Goal: Task Accomplishment & Management: Complete application form

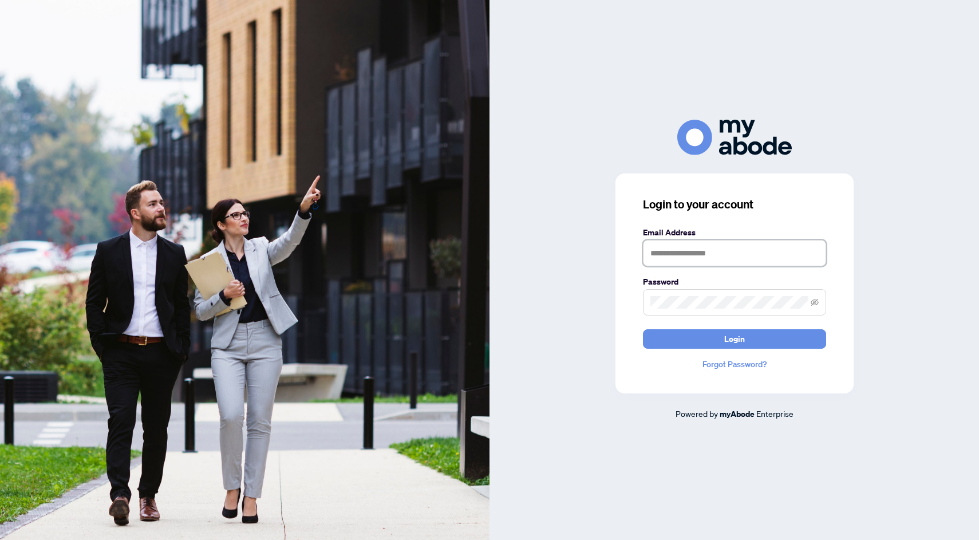
click at [686, 263] on input "text" at bounding box center [734, 253] width 183 height 26
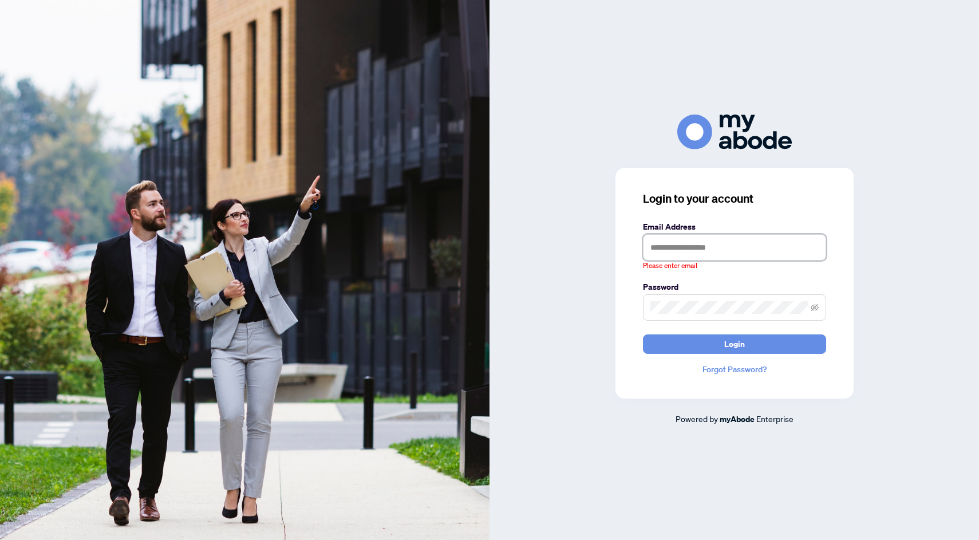
type input "**********"
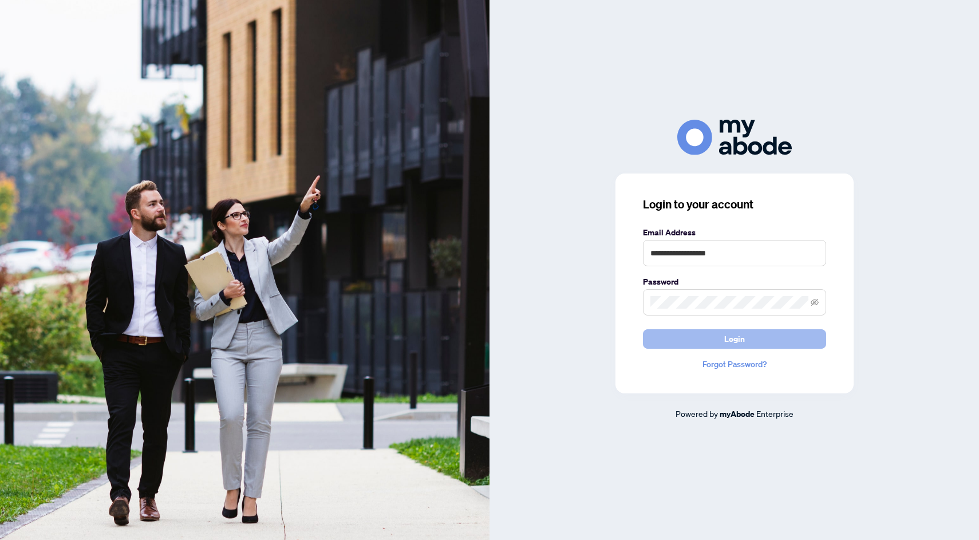
click at [717, 334] on button "Login" at bounding box center [734, 338] width 183 height 19
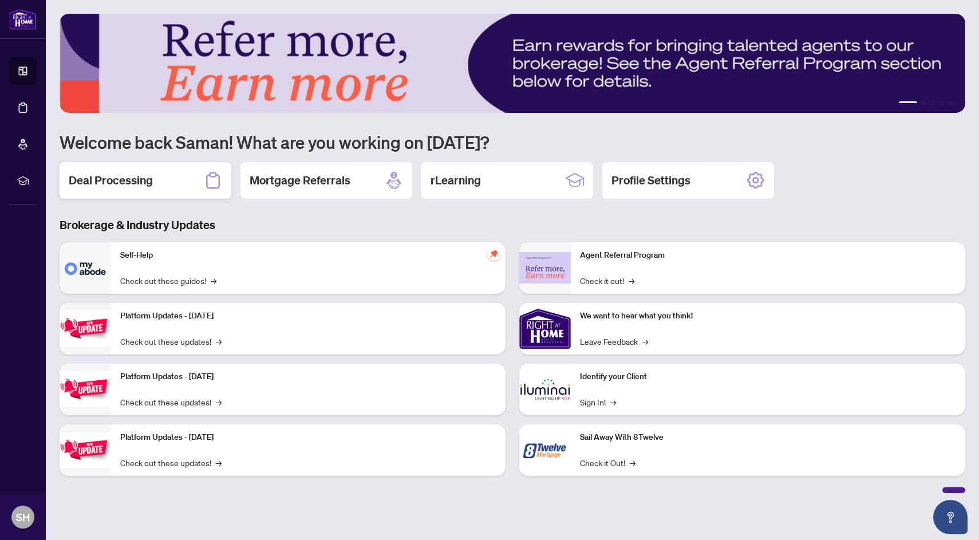
click at [171, 190] on div "Deal Processing" at bounding box center [146, 180] width 172 height 37
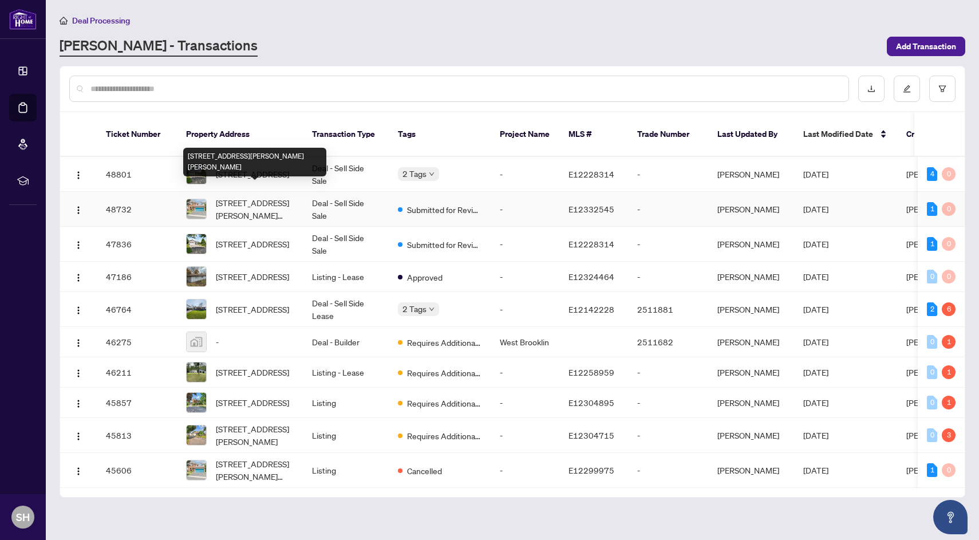
click at [269, 196] on span "[STREET_ADDRESS][PERSON_NAME][PERSON_NAME]" at bounding box center [255, 208] width 78 height 25
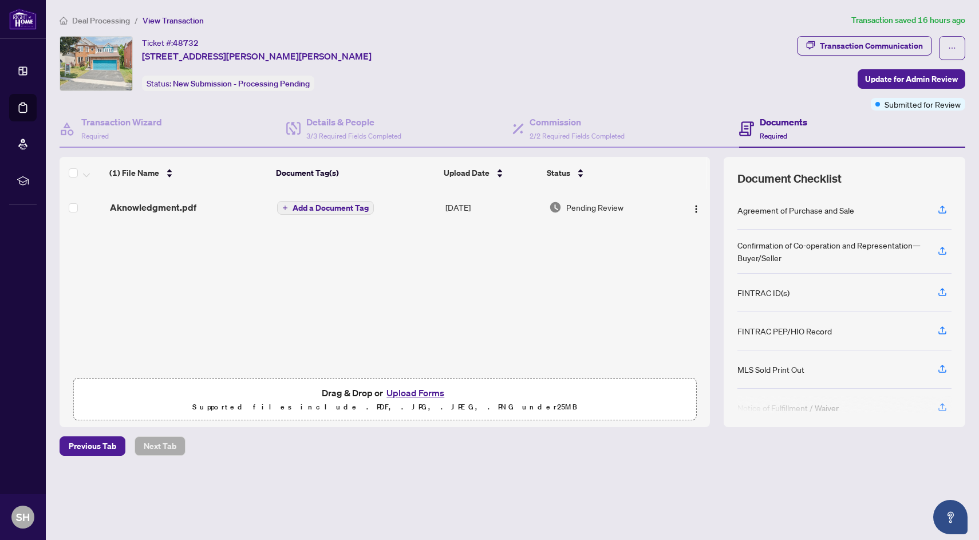
click at [203, 208] on div "Aknowledgment.pdf" at bounding box center [189, 207] width 158 height 14
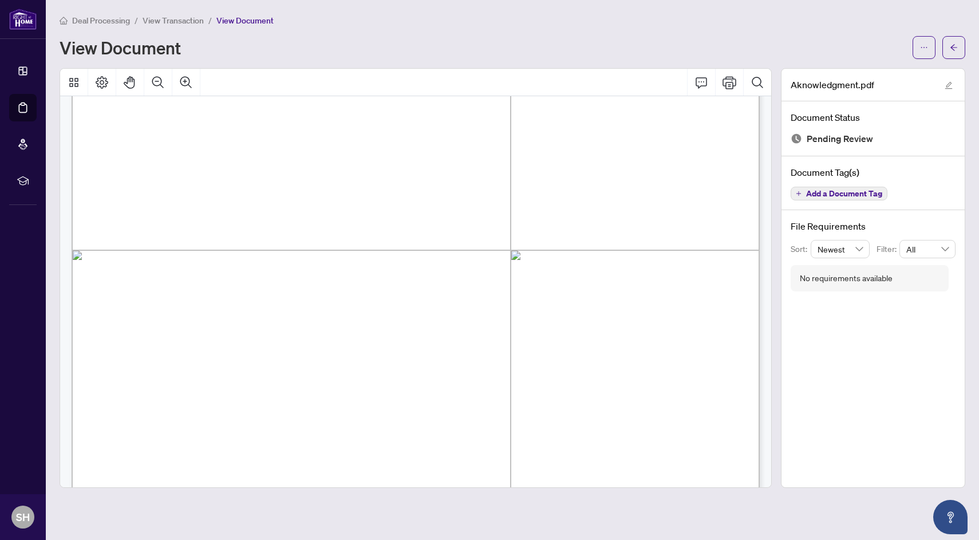
scroll to position [292, 0]
click at [959, 45] on button "button" at bounding box center [953, 47] width 23 height 23
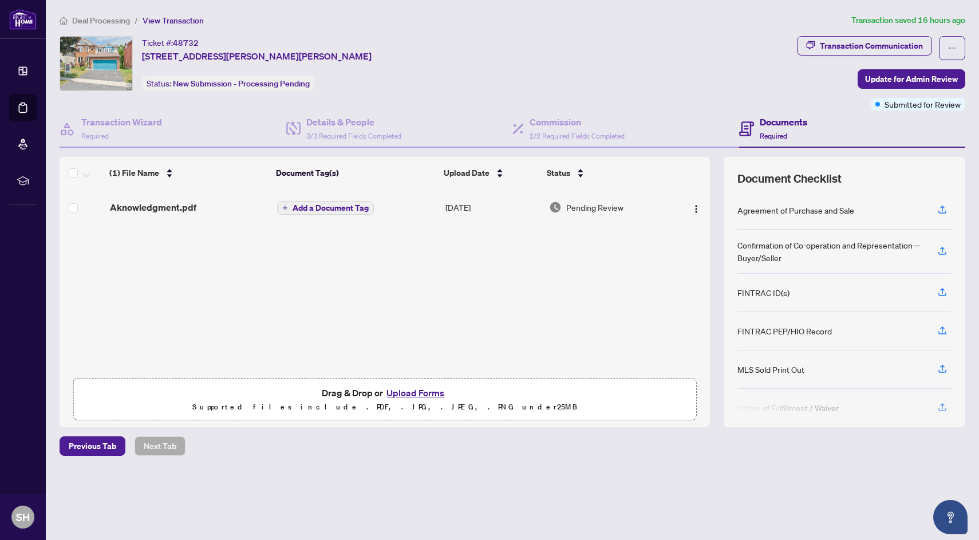
click at [419, 388] on button "Upload Forms" at bounding box center [415, 392] width 65 height 15
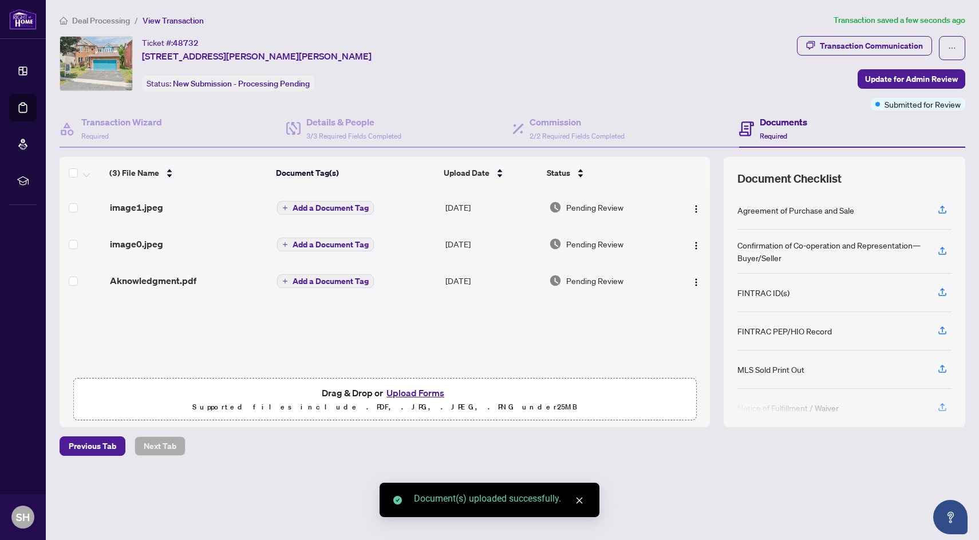
click at [318, 241] on span "Add a Document Tag" at bounding box center [330, 244] width 76 height 8
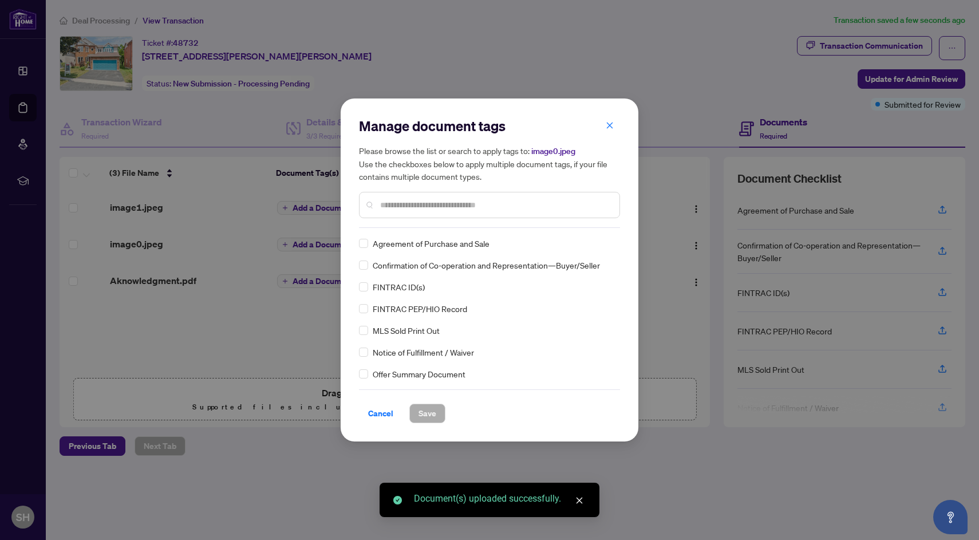
click at [407, 209] on input "text" at bounding box center [495, 205] width 230 height 13
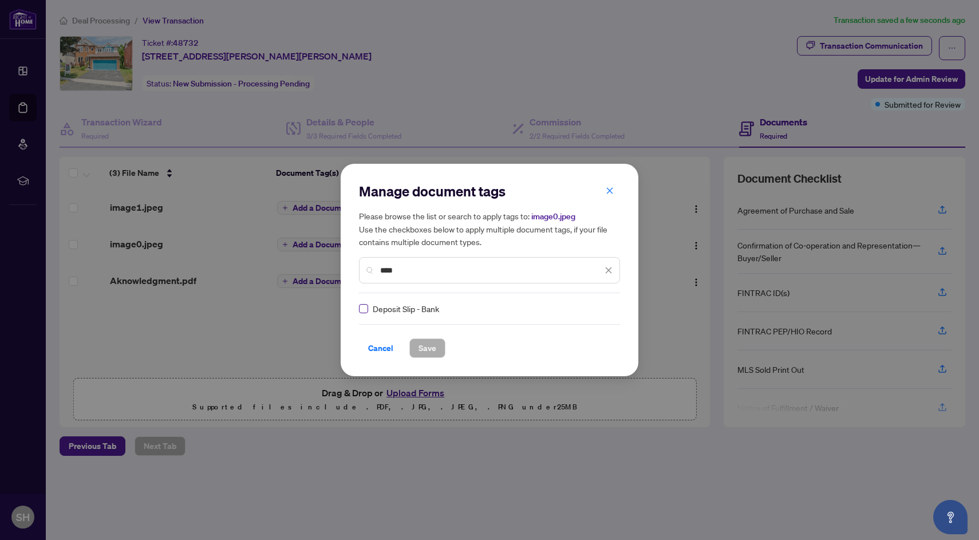
type input "****"
click at [430, 345] on span "Save" at bounding box center [427, 348] width 18 height 18
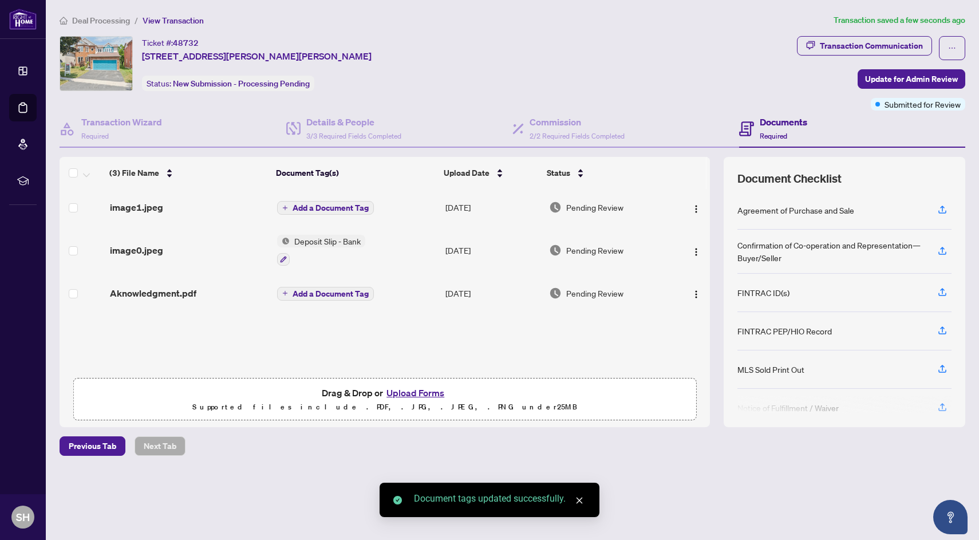
click at [310, 207] on span "Add a Document Tag" at bounding box center [330, 208] width 76 height 8
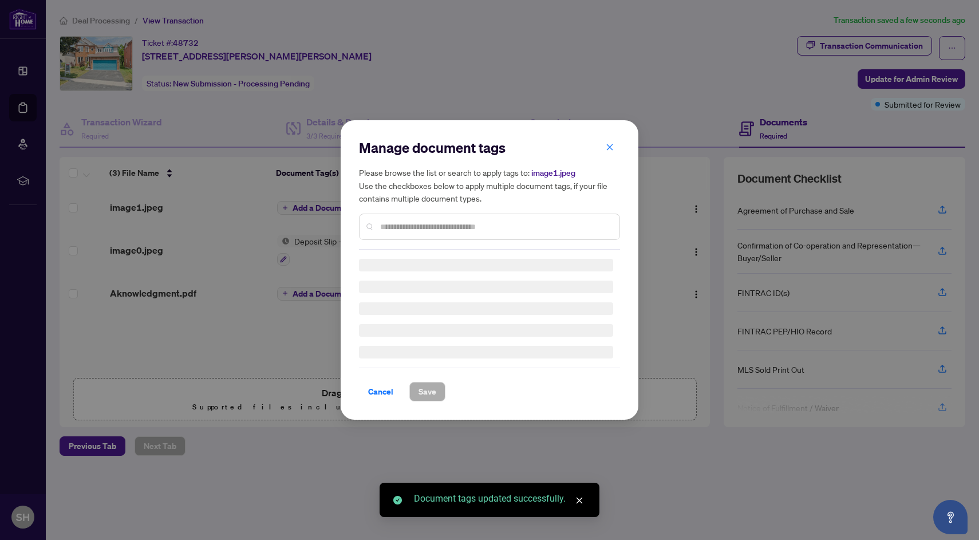
click at [458, 224] on div "Manage document tags Please browse the list or search to apply tags to: image1.…" at bounding box center [489, 193] width 261 height 111
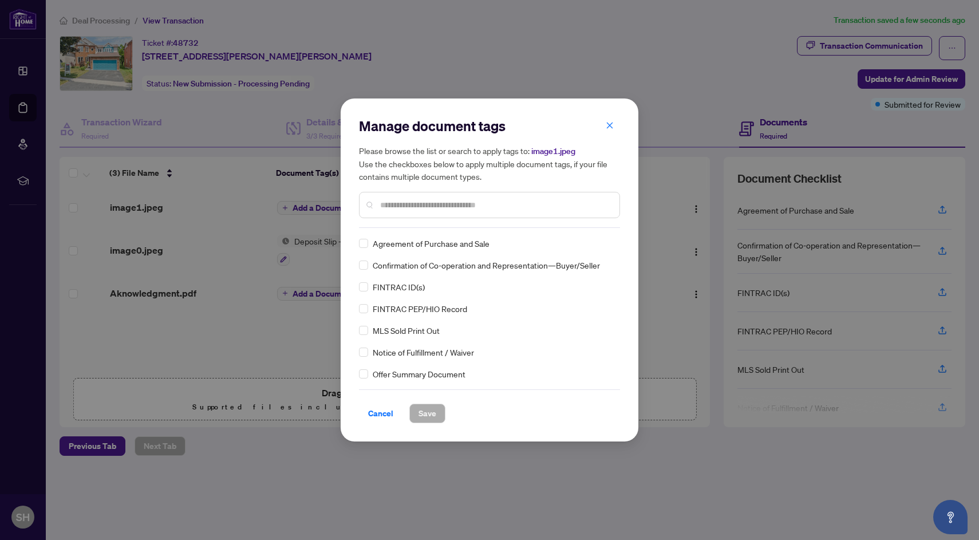
click at [450, 205] on input "text" at bounding box center [495, 205] width 230 height 13
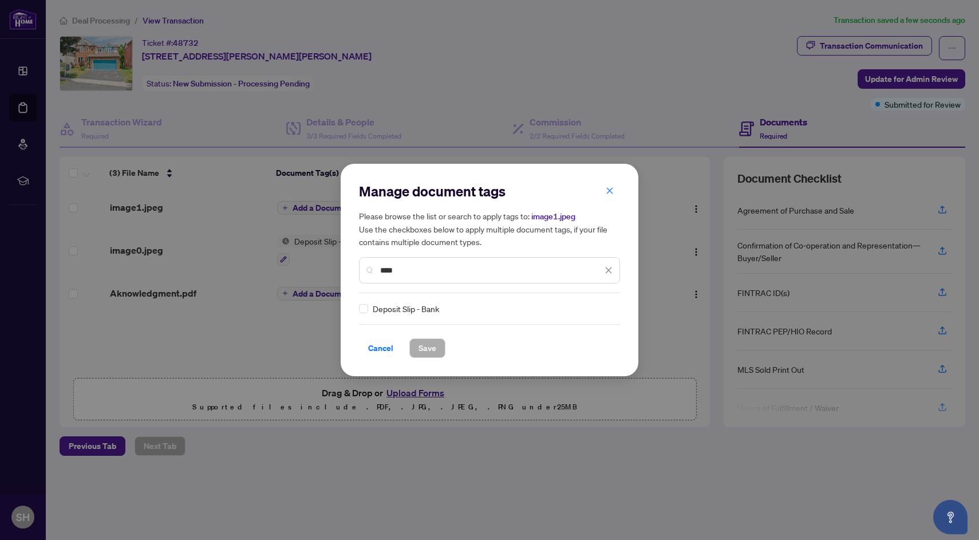
type input "****"
click at [425, 346] on span "Save" at bounding box center [427, 348] width 18 height 18
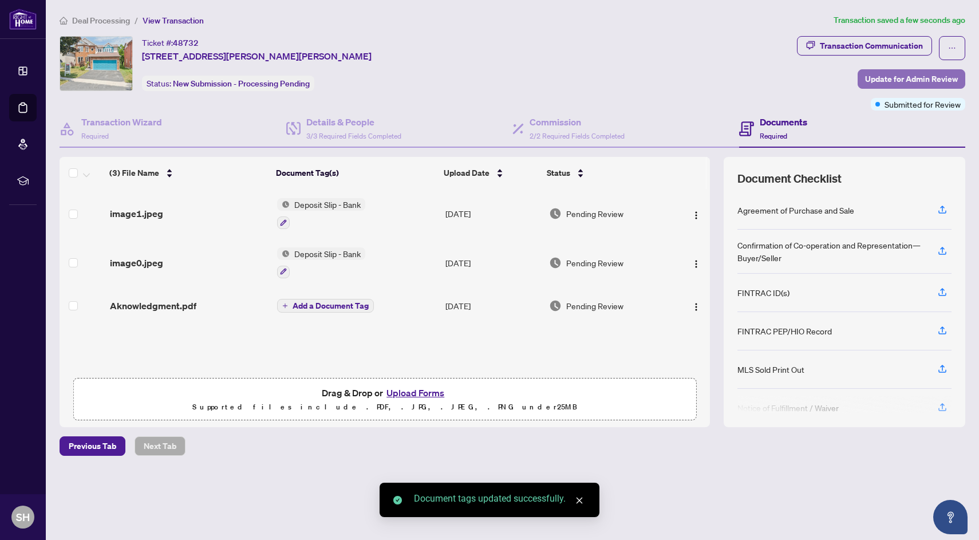
click at [916, 81] on span "Update for Admin Review" at bounding box center [911, 79] width 93 height 18
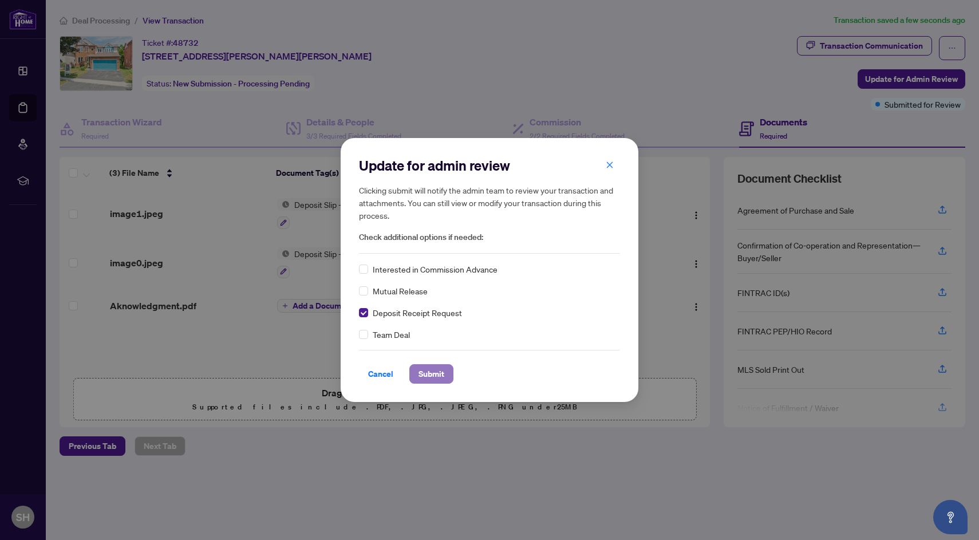
click at [437, 372] on span "Submit" at bounding box center [431, 374] width 26 height 18
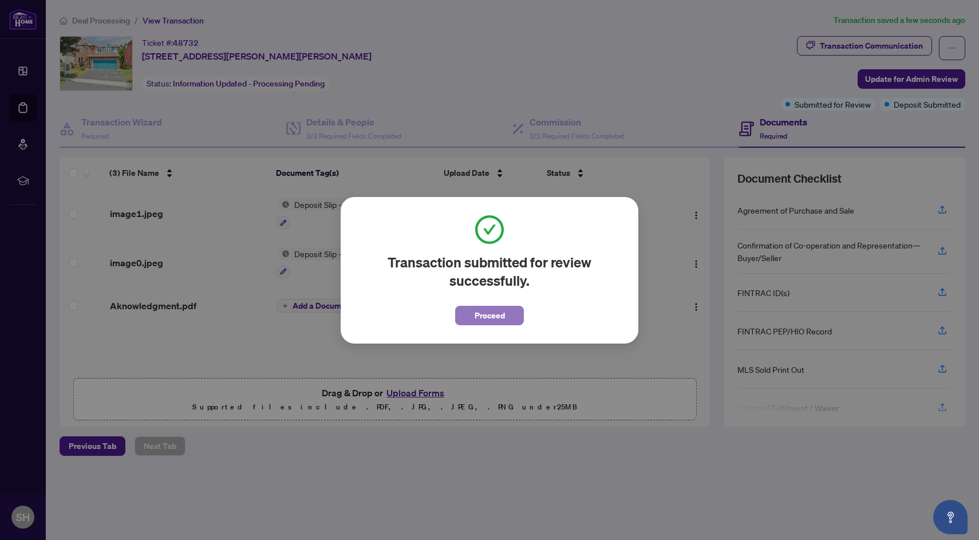
click at [486, 307] on span "Proceed" at bounding box center [489, 315] width 30 height 18
